Goal: Information Seeking & Learning: Check status

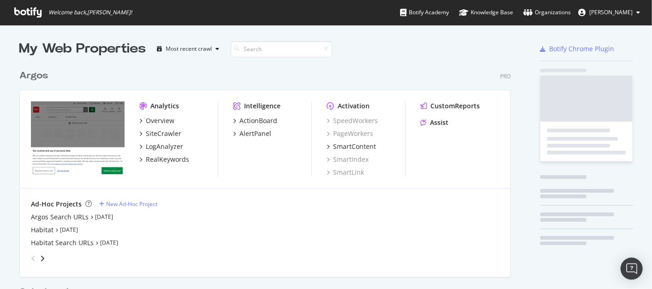
scroll to position [425, 491]
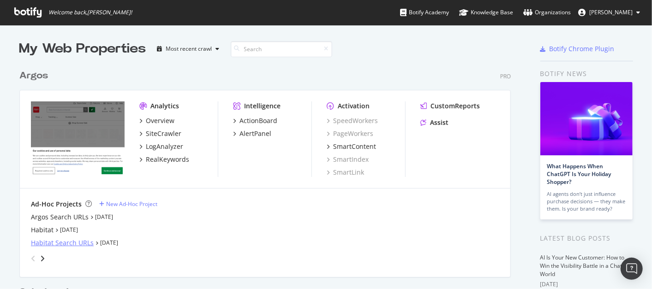
click at [47, 242] on div "Habitat Search URLs" at bounding box center [62, 242] width 63 height 9
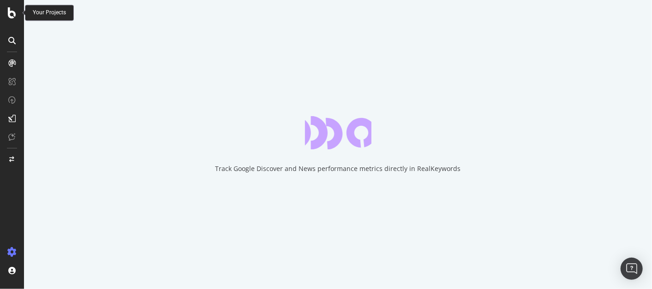
click at [14, 15] on icon at bounding box center [12, 12] width 8 height 11
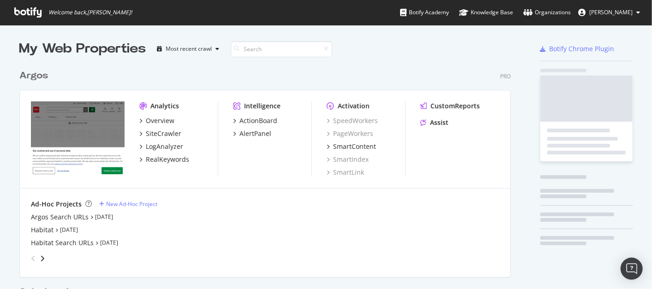
scroll to position [281, 636]
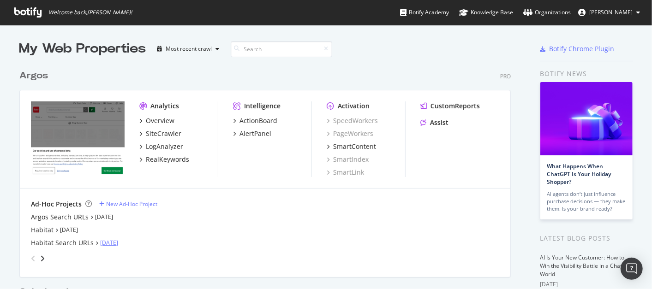
click at [118, 242] on link "[DATE]" at bounding box center [109, 243] width 18 height 8
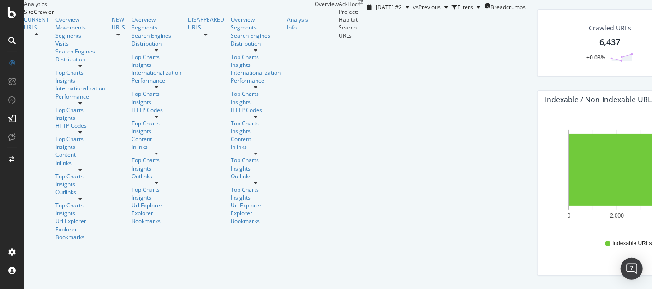
scroll to position [16, 0]
click at [55, 226] on div "Explorer Bookmarks" at bounding box center [80, 234] width 50 height 16
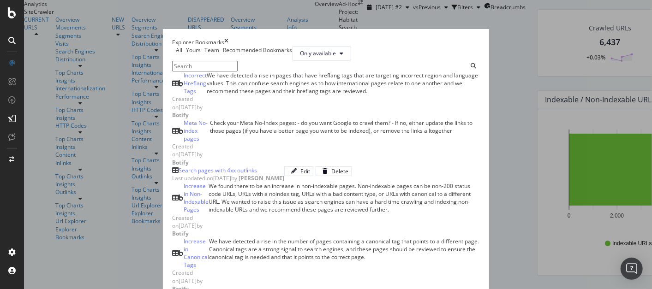
click at [172, 71] on input "modal" at bounding box center [204, 66] width 65 height 11
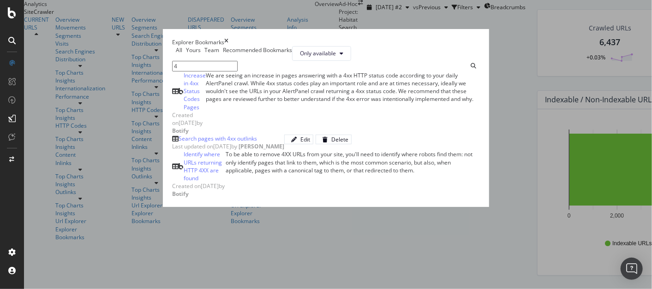
type input "4"
click at [178, 142] on div "Search pages with 4xx outlinks" at bounding box center [217, 139] width 78 height 8
